Goal: Navigation & Orientation: Find specific page/section

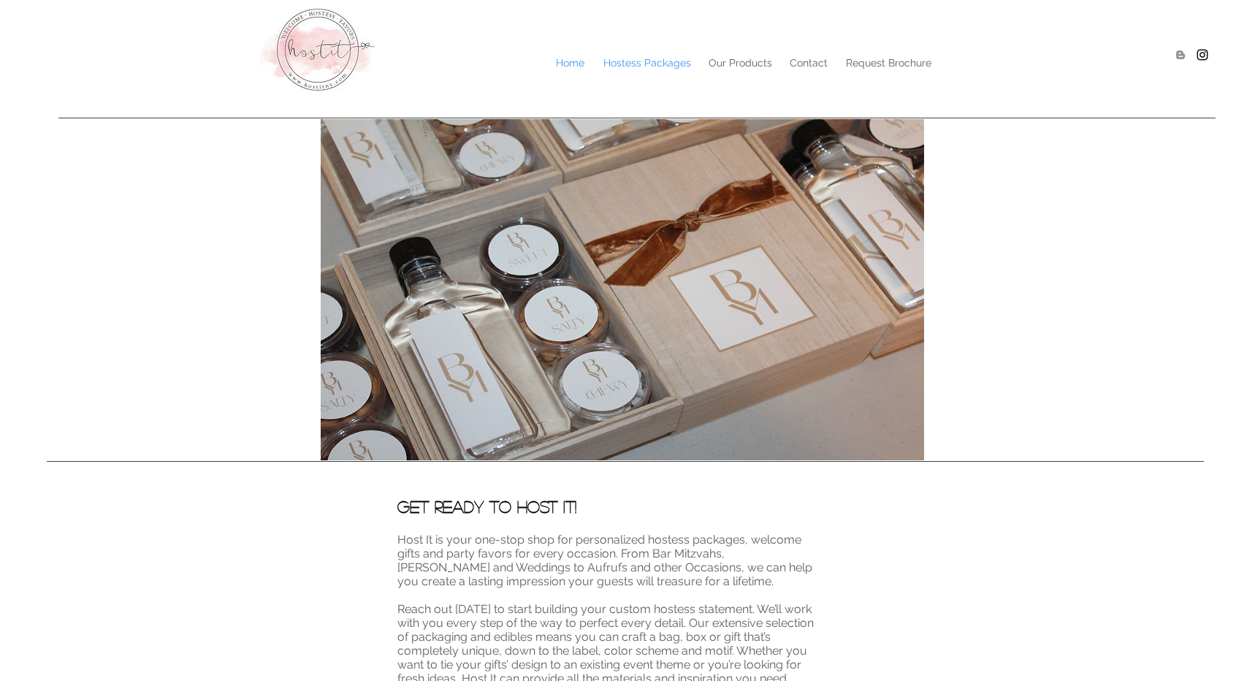
click at [662, 65] on p "Hostess Packages" at bounding box center [647, 63] width 102 height 22
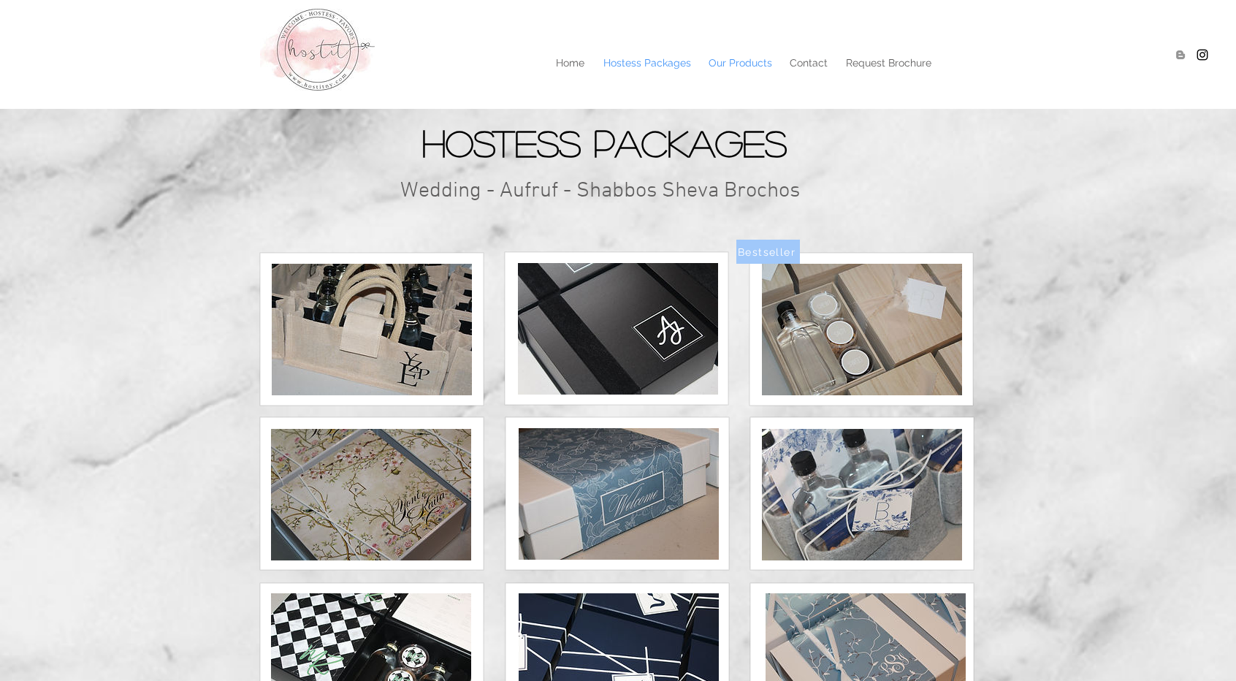
click at [739, 64] on p "Our Products" at bounding box center [740, 63] width 78 height 22
